Goal: Find specific page/section: Find specific page/section

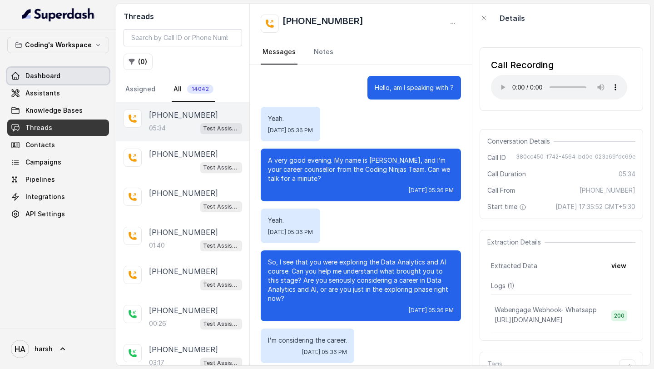
scroll to position [1487, 0]
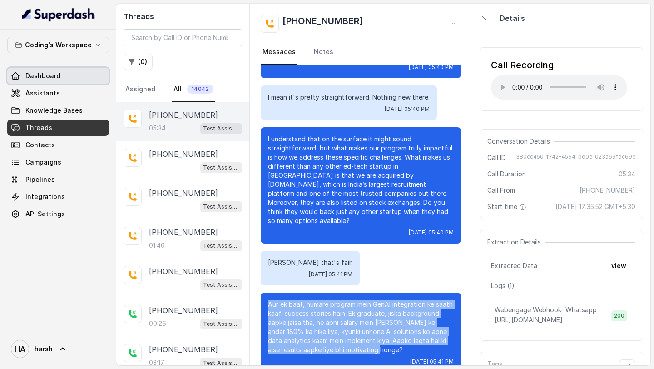
click at [52, 73] on span "Dashboard" at bounding box center [42, 75] width 35 height 9
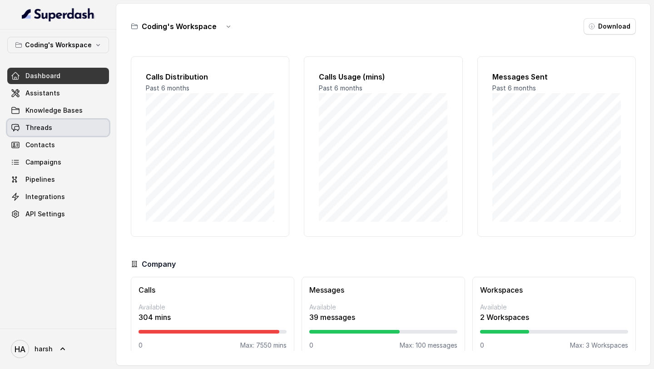
click at [30, 127] on span "Threads" at bounding box center [38, 127] width 27 height 9
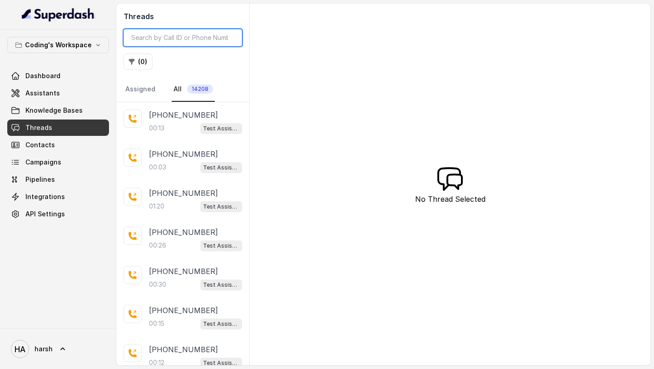
click at [202, 39] on input "search" at bounding box center [183, 37] width 119 height 17
type input "8108266"
click at [211, 123] on span "Test Assistant- 2" at bounding box center [221, 128] width 42 height 11
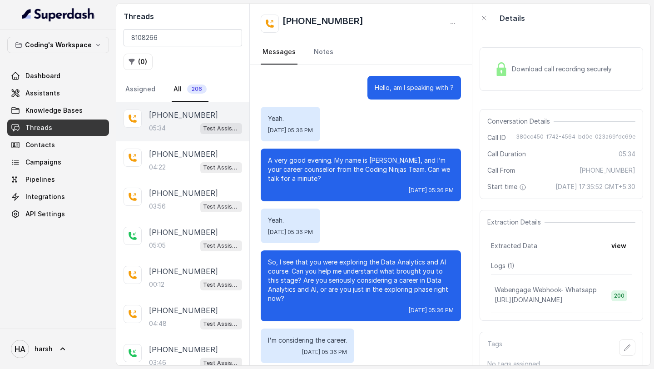
scroll to position [1487, 0]
